Goal: Navigation & Orientation: Find specific page/section

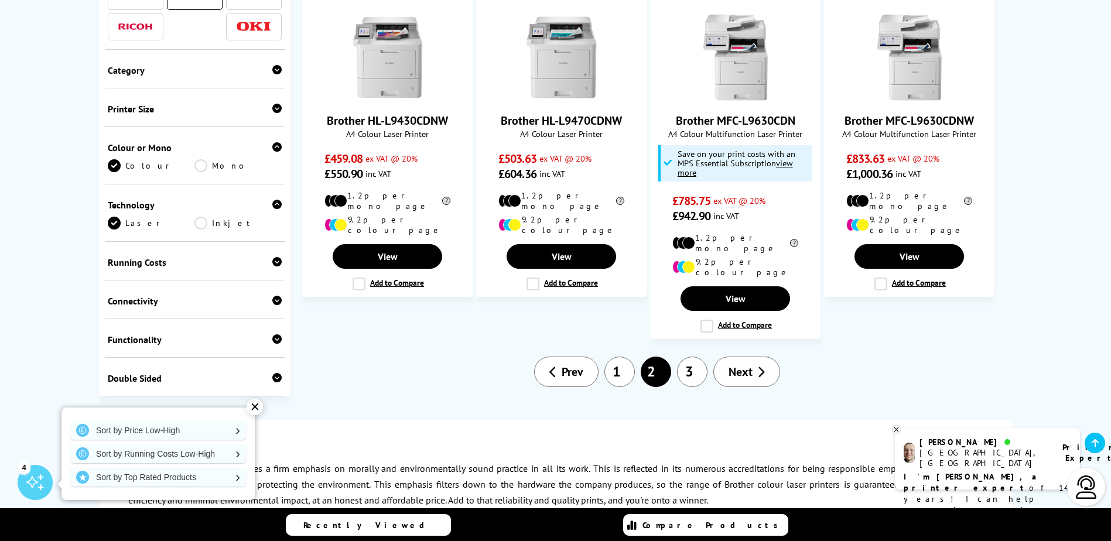
scroll to position [1171, 0]
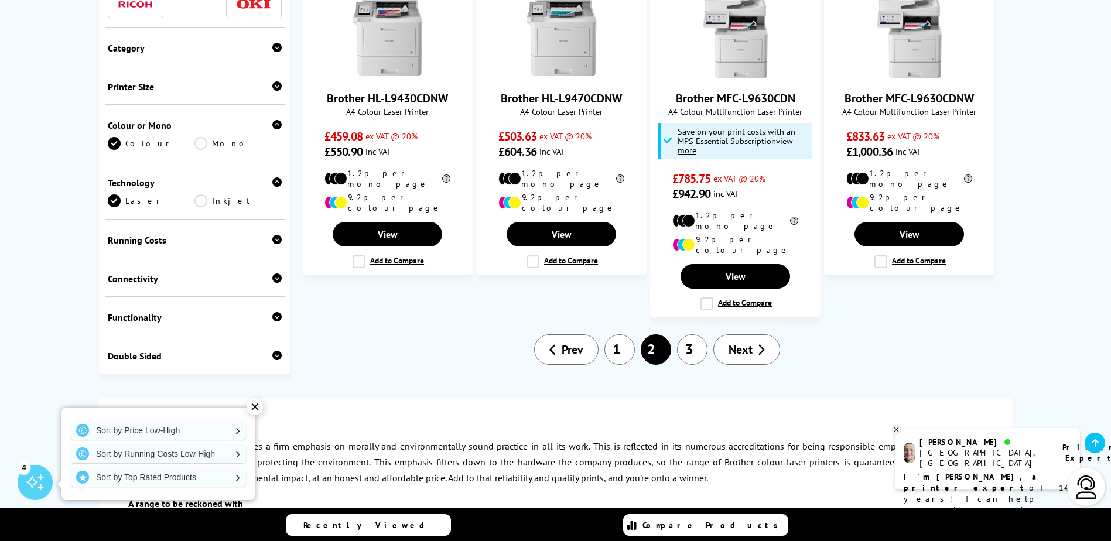
click at [685, 334] on link "3" at bounding box center [692, 349] width 30 height 30
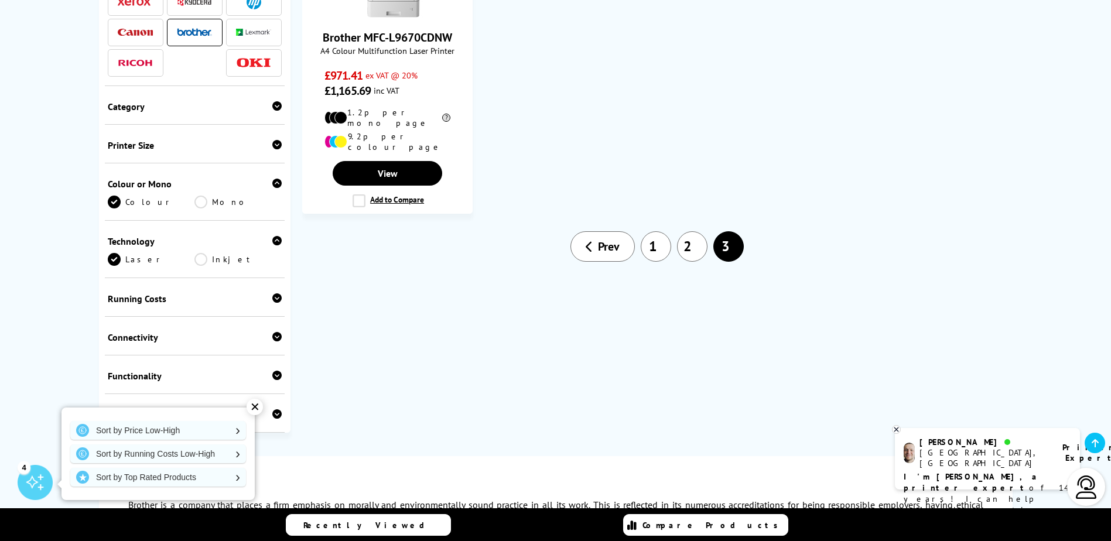
scroll to position [351, 0]
click at [658, 236] on link "1" at bounding box center [656, 246] width 30 height 30
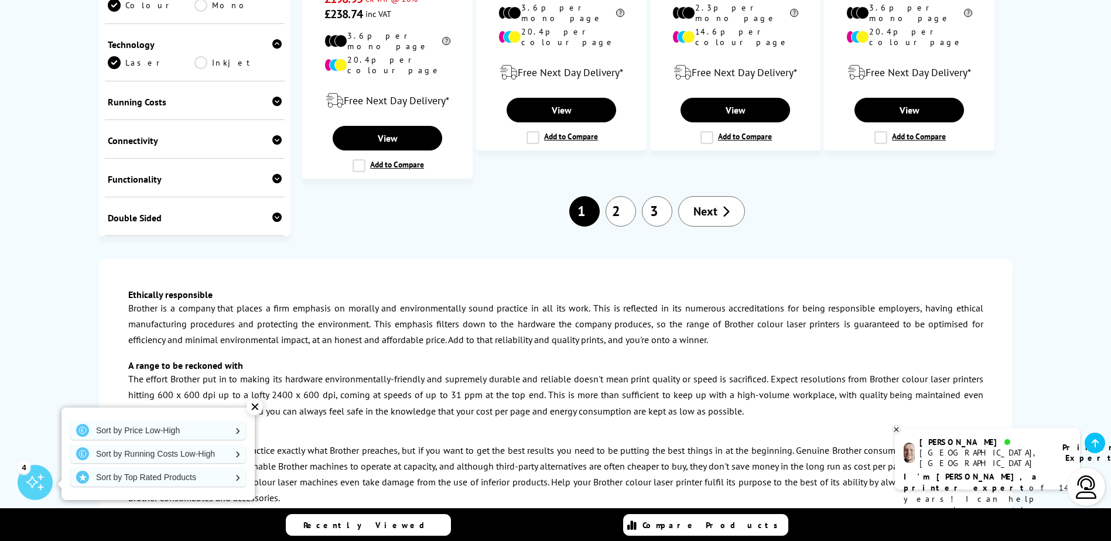
scroll to position [1464, 0]
